Goal: Find specific page/section: Find specific page/section

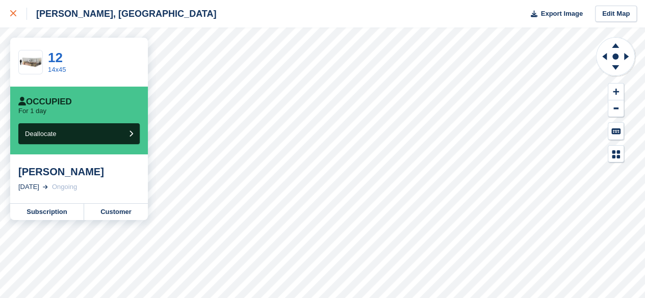
click at [15, 16] on icon at bounding box center [13, 13] width 6 height 6
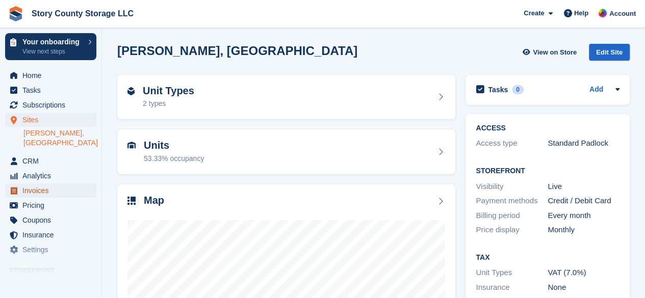
click at [32, 184] on span "Invoices" at bounding box center [52, 191] width 61 height 14
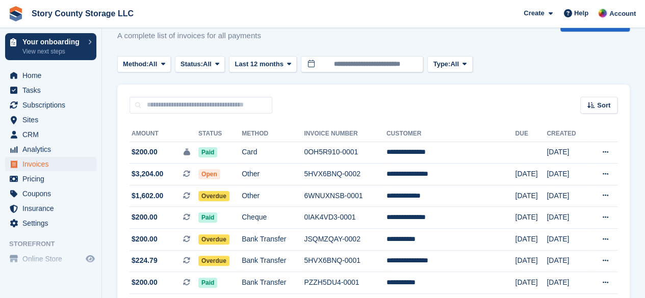
scroll to position [7, 0]
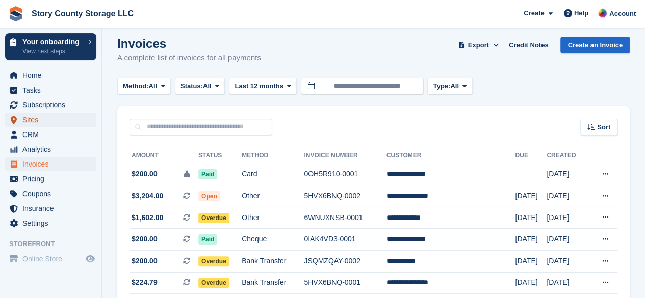
click at [34, 121] on span "Sites" at bounding box center [52, 120] width 61 height 14
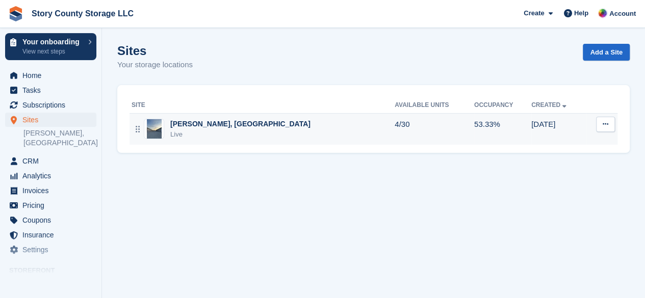
click at [599, 127] on button at bounding box center [605, 124] width 19 height 15
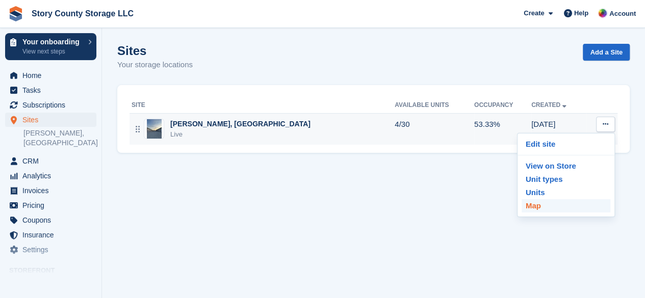
click at [536, 205] on p "Map" at bounding box center [566, 205] width 89 height 13
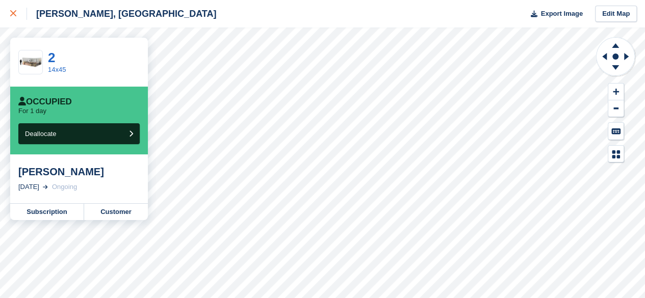
click at [8, 15] on link at bounding box center [13, 14] width 27 height 28
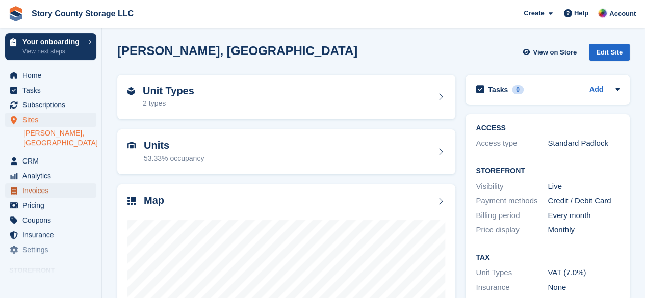
click at [36, 184] on span "Invoices" at bounding box center [52, 191] width 61 height 14
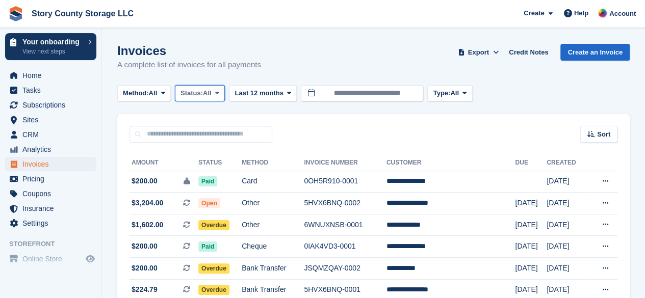
click at [219, 91] on icon at bounding box center [217, 93] width 4 height 7
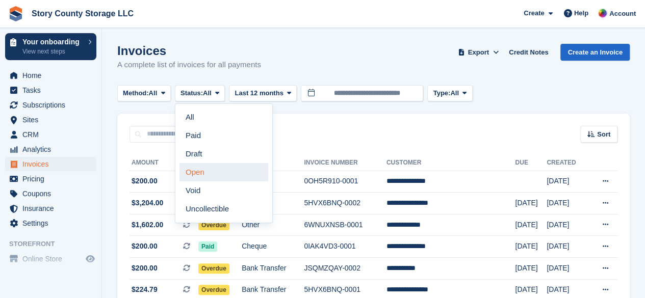
click at [200, 178] on link "Open" at bounding box center [224, 172] width 89 height 18
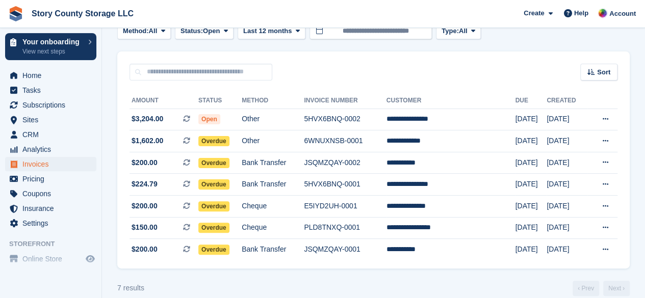
scroll to position [18, 0]
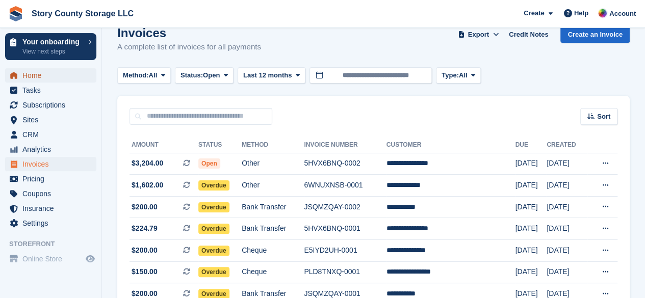
click at [37, 79] on span "Home" at bounding box center [52, 75] width 61 height 14
